Goal: Answer question/provide support

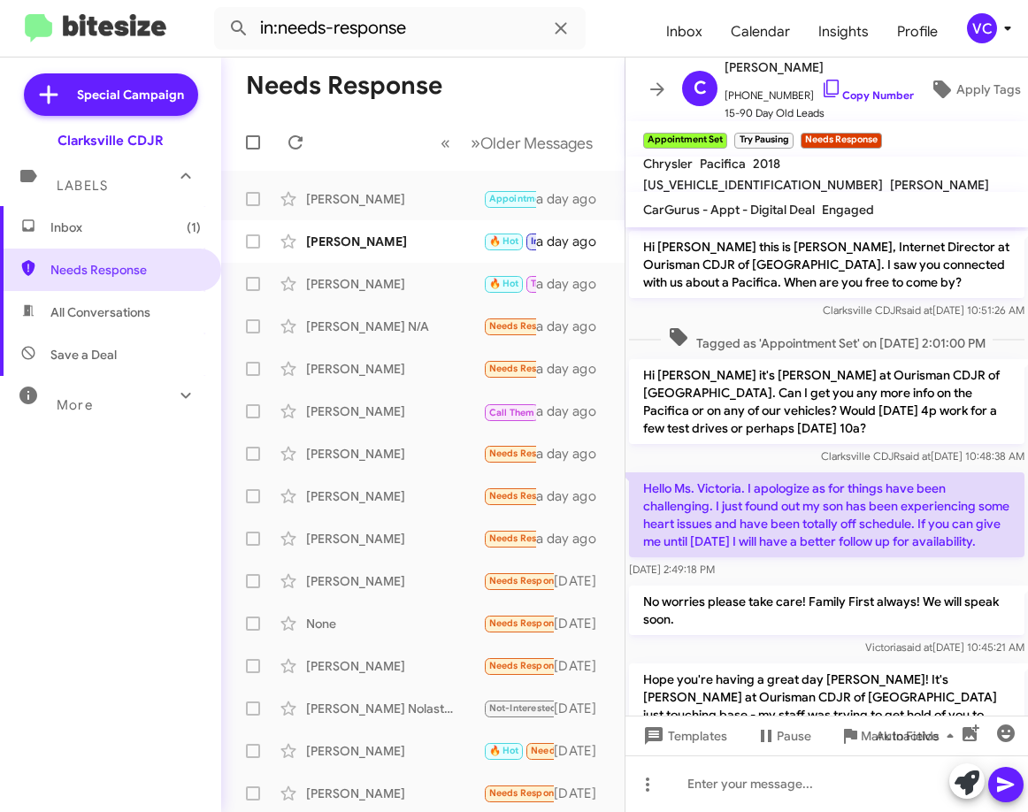
scroll to position [379, 0]
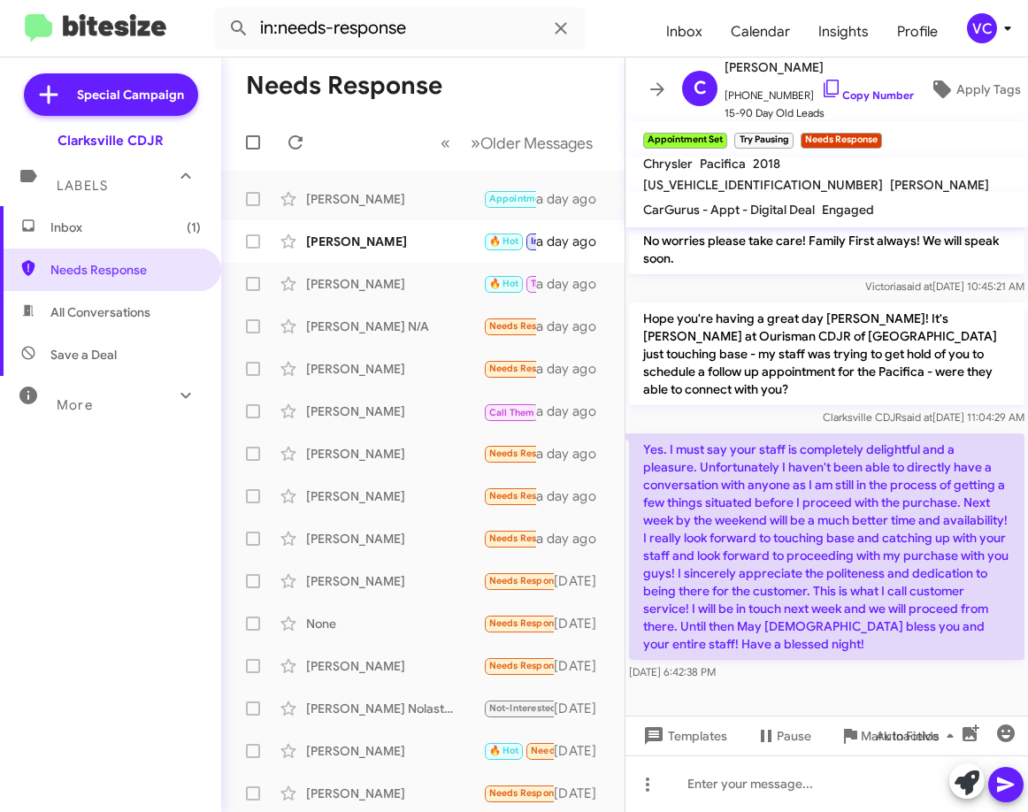
click at [858, 355] on p "Hope you're having a great day [PERSON_NAME]! It's [PERSON_NAME] at Ourisman CD…" at bounding box center [827, 354] width 396 height 103
click at [785, 351] on p "Hope you're having a great day [PERSON_NAME]! It's [PERSON_NAME] at Ourisman CD…" at bounding box center [827, 354] width 396 height 103
click at [375, 242] on div "[PERSON_NAME]" at bounding box center [394, 242] width 177 height 18
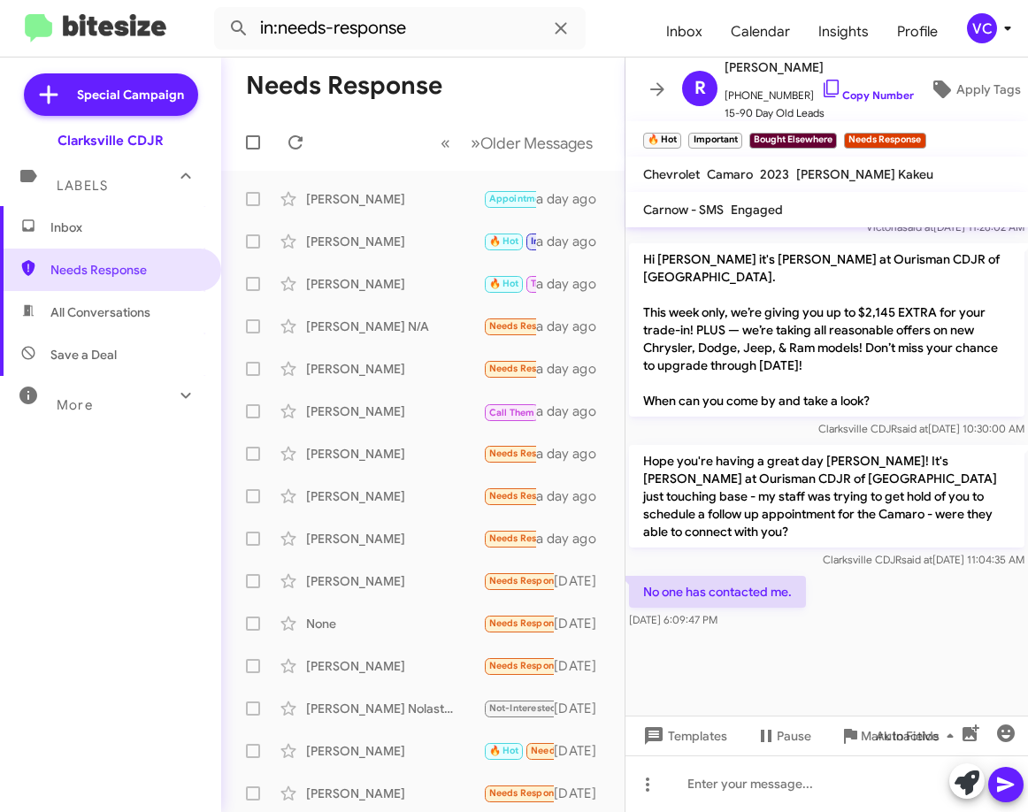
scroll to position [2327, 0]
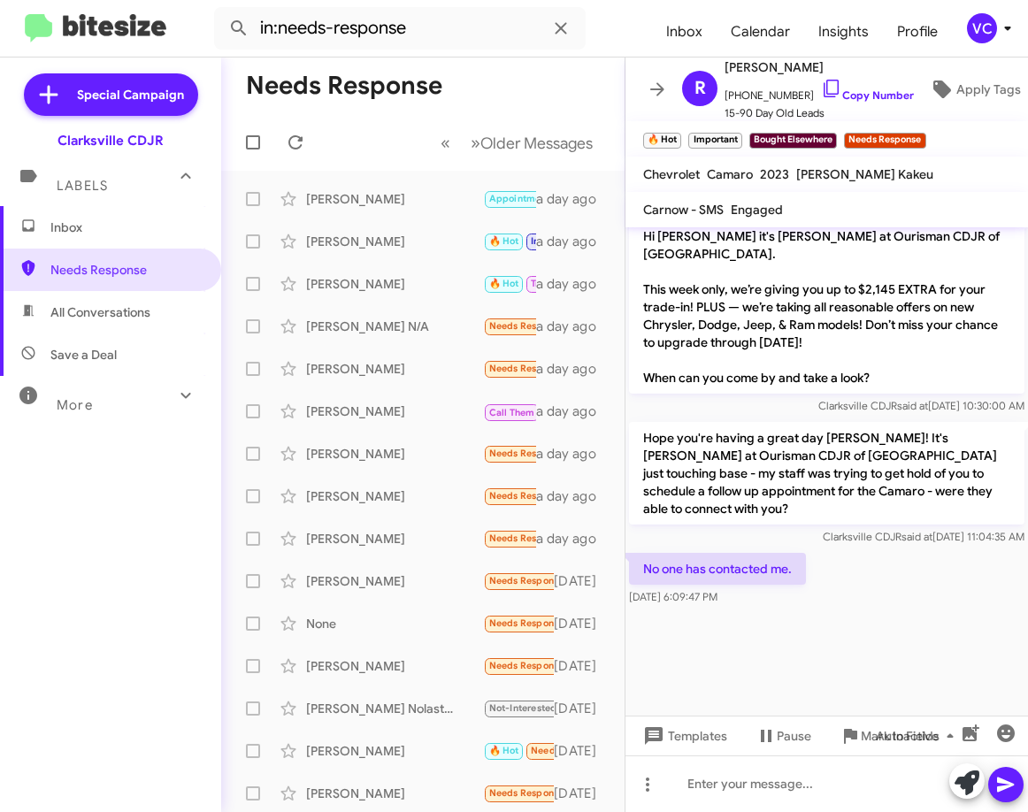
click at [902, 615] on div at bounding box center [827, 645] width 403 height 177
click at [957, 73] on span "Apply Tags" at bounding box center [989, 89] width 65 height 32
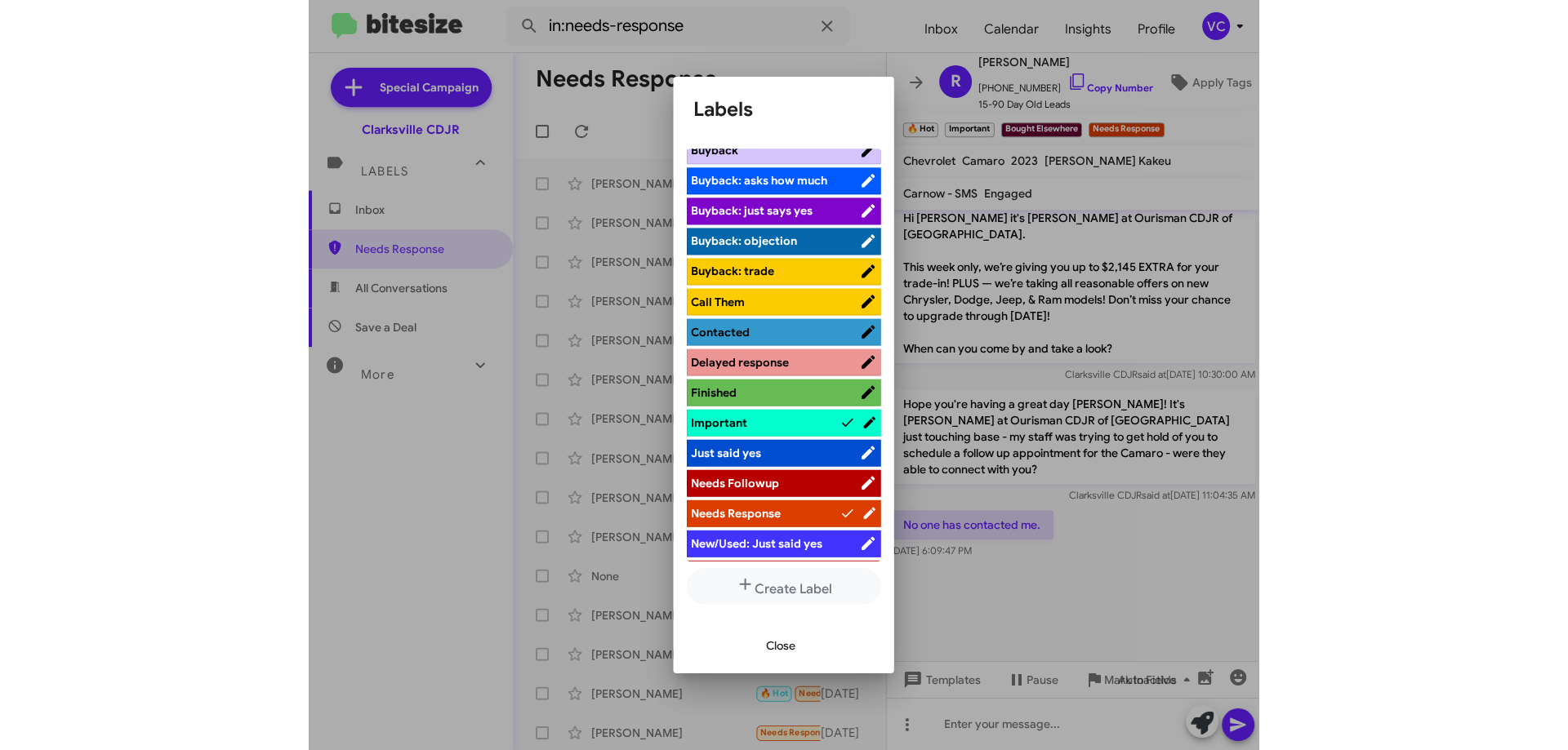
scroll to position [327, 0]
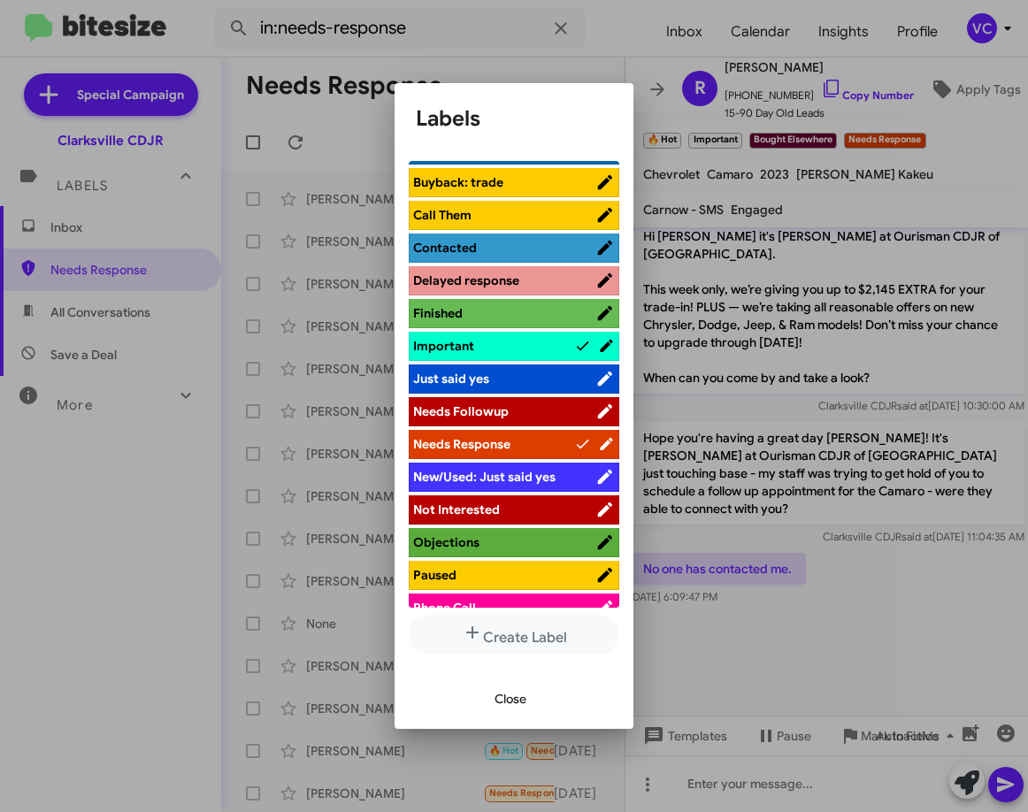
click at [519, 506] on span "Not Interested" at bounding box center [504, 510] width 182 height 18
click at [526, 699] on span "Close" at bounding box center [511, 699] width 32 height 32
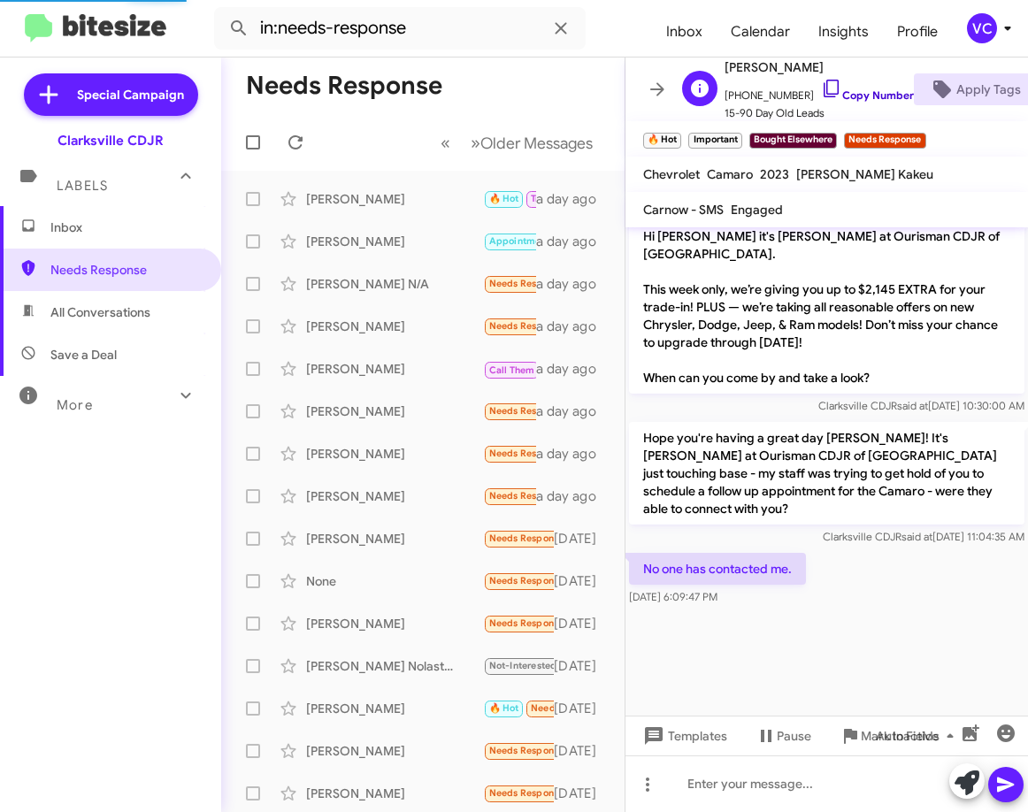
click at [851, 89] on link "Copy Number" at bounding box center [867, 94] width 93 height 13
click at [892, 621] on div at bounding box center [827, 645] width 403 height 177
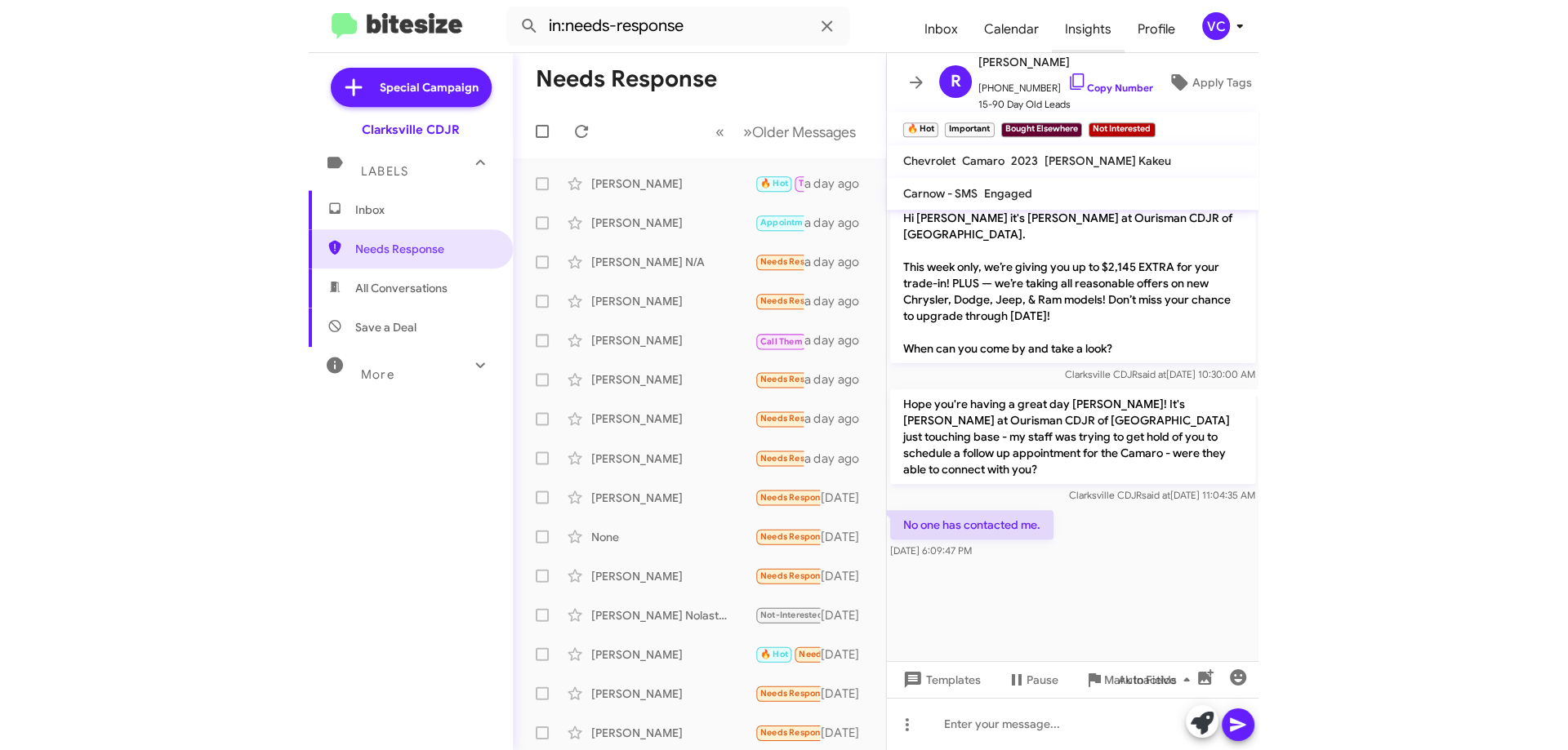
scroll to position [1738, 0]
